Goal: Information Seeking & Learning: Learn about a topic

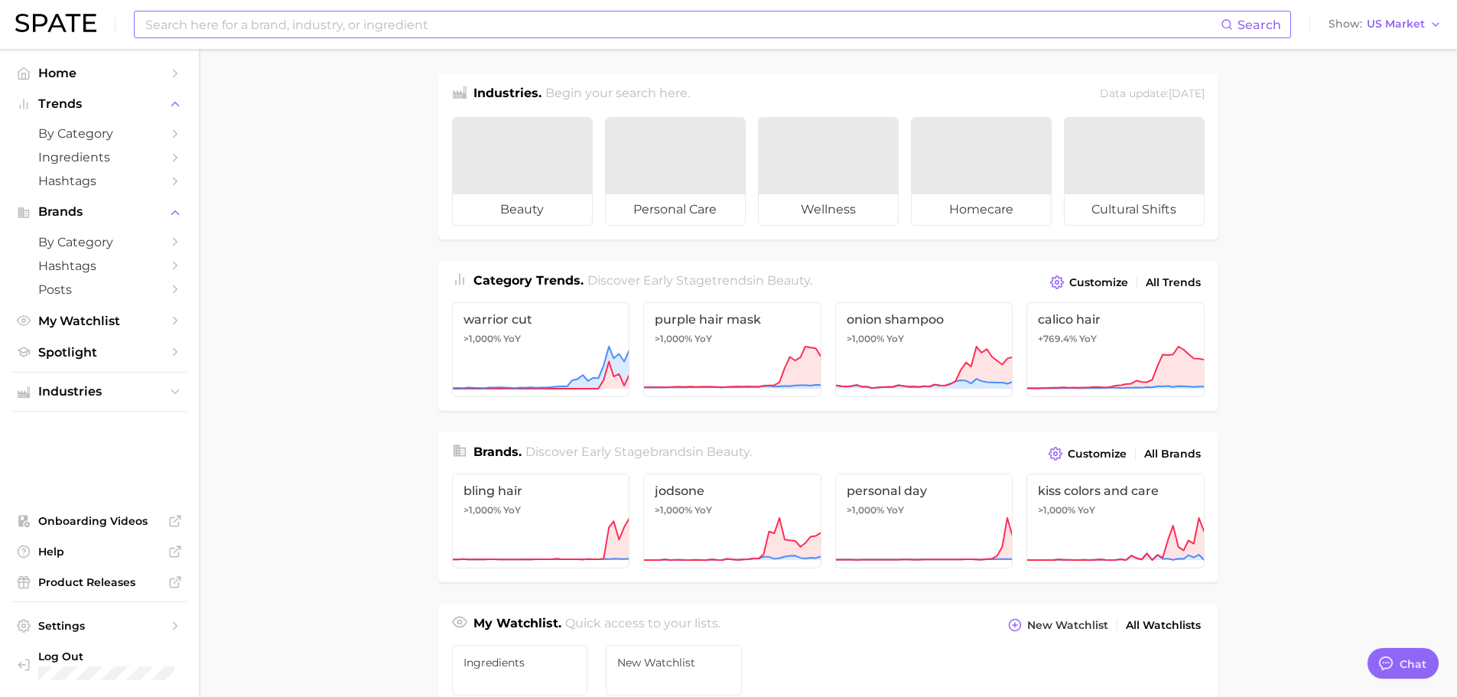
click at [596, 23] on input at bounding box center [682, 24] width 1077 height 26
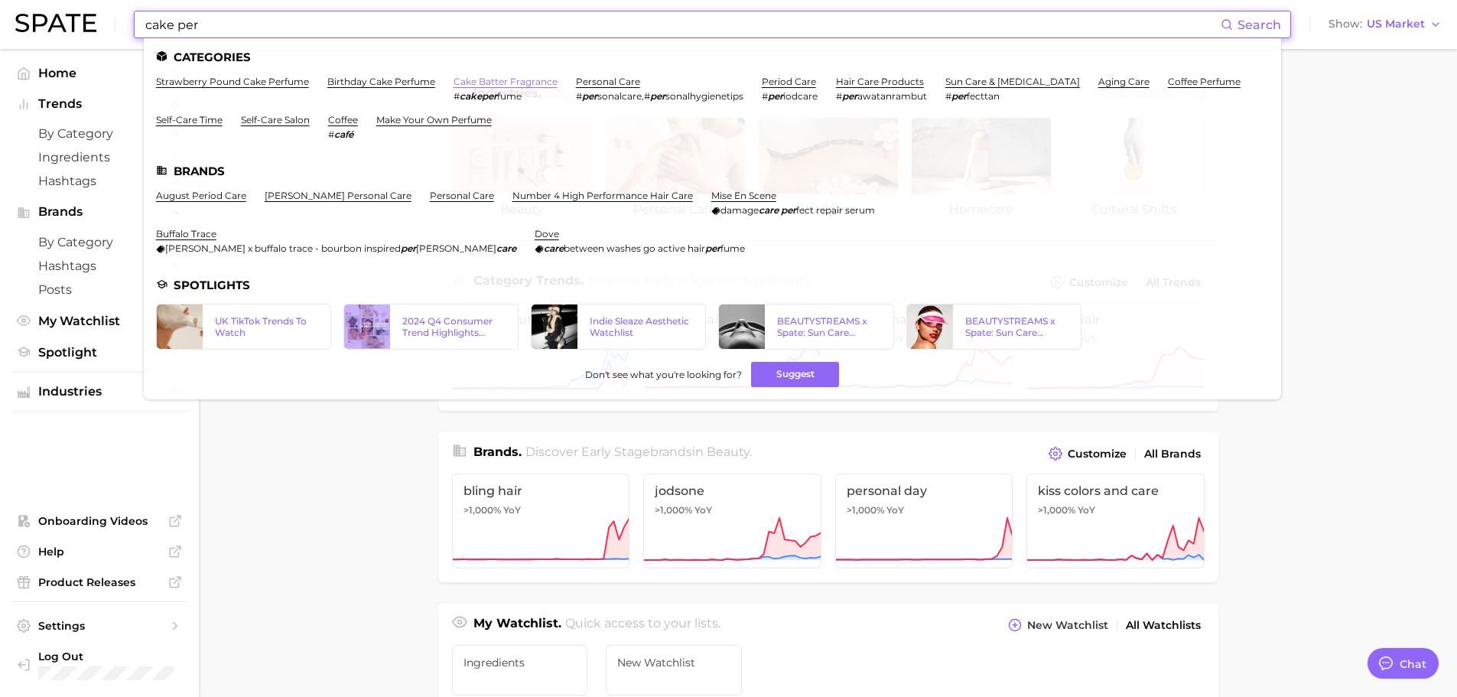
type input "cake per"
click at [499, 84] on link "cake batter fragrance" at bounding box center [505, 81] width 104 height 11
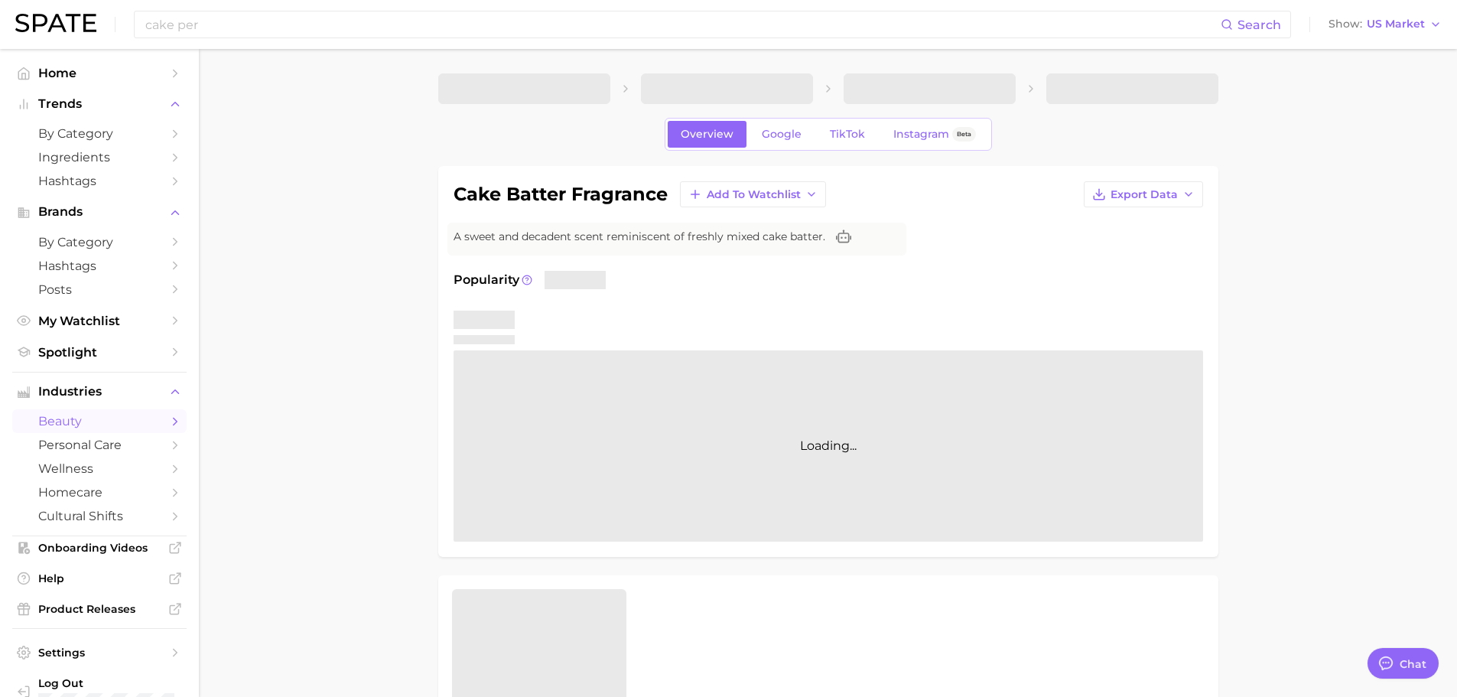
type textarea "x"
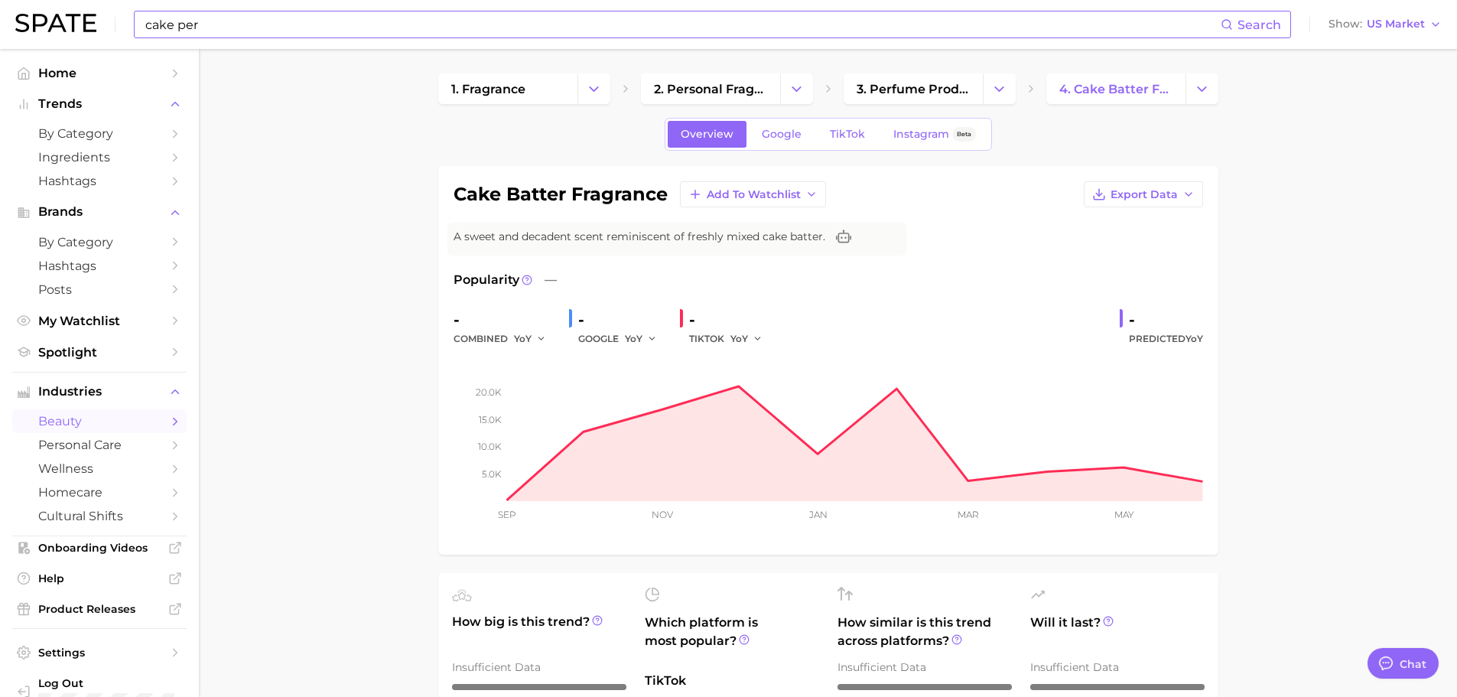
click at [432, 20] on input "cake per" at bounding box center [682, 24] width 1077 height 26
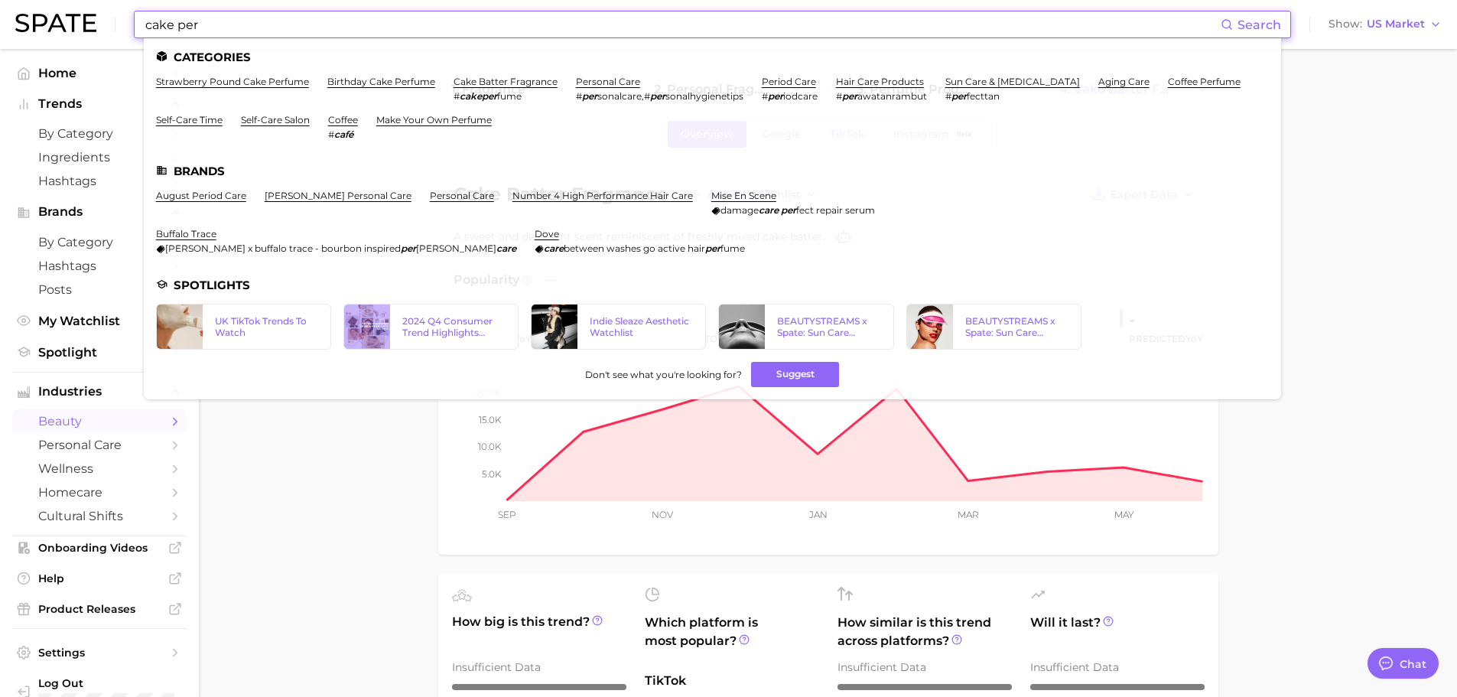
drag, startPoint x: 432, startPoint y: 20, endPoint x: 0, endPoint y: 25, distance: 432.0
click at [0, 25] on header "cake per Search Categories strawberry pound cake perfume birthday cake perfume …" at bounding box center [728, 24] width 1457 height 49
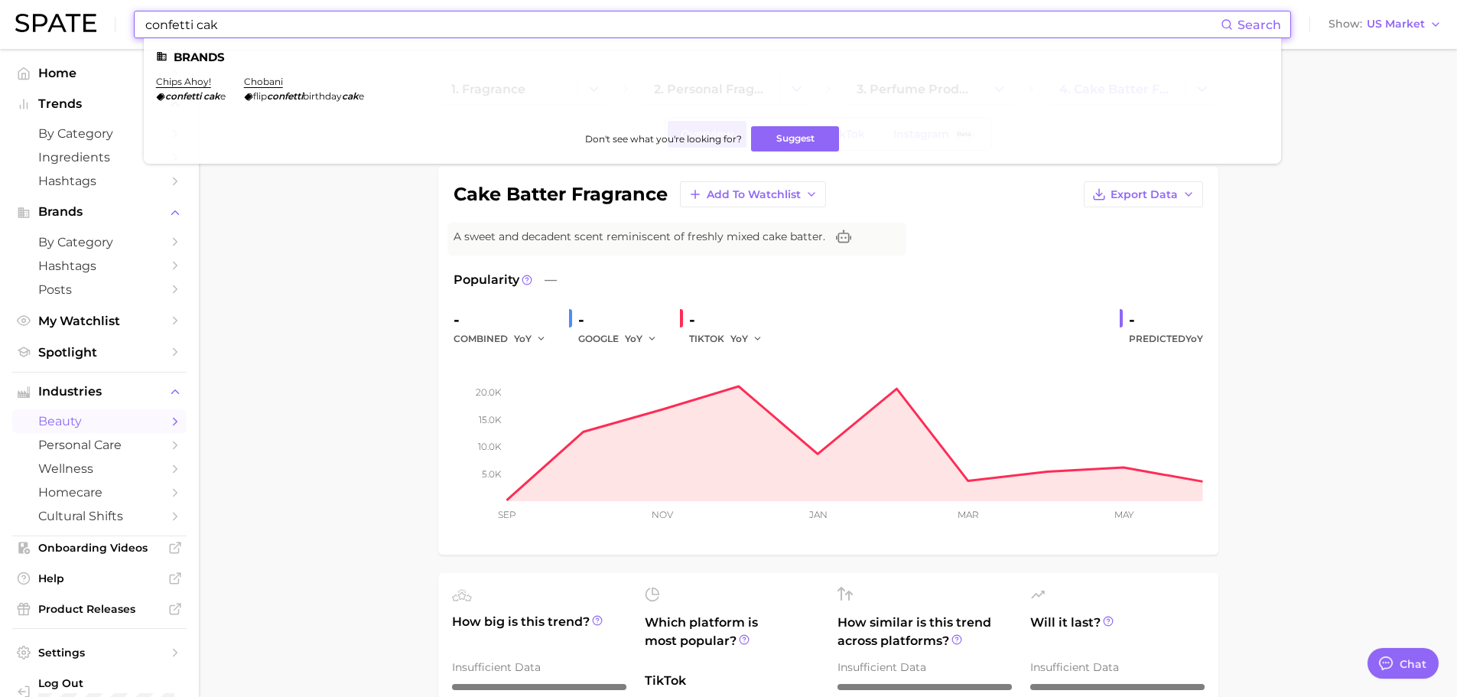
click at [300, 24] on input "confetti cak" at bounding box center [682, 24] width 1077 height 26
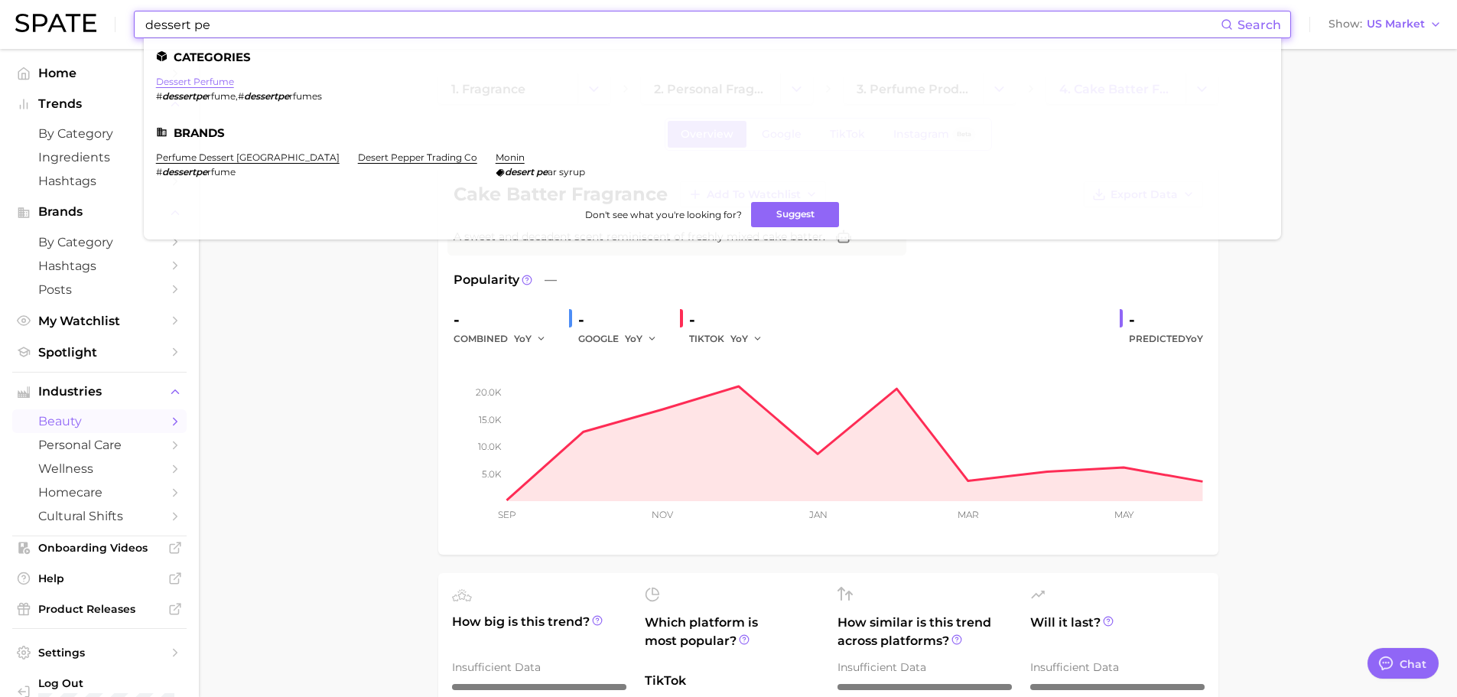
type input "dessert pe"
click at [188, 82] on link "dessert perfume" at bounding box center [195, 81] width 78 height 11
